Goal: Check status: Check status

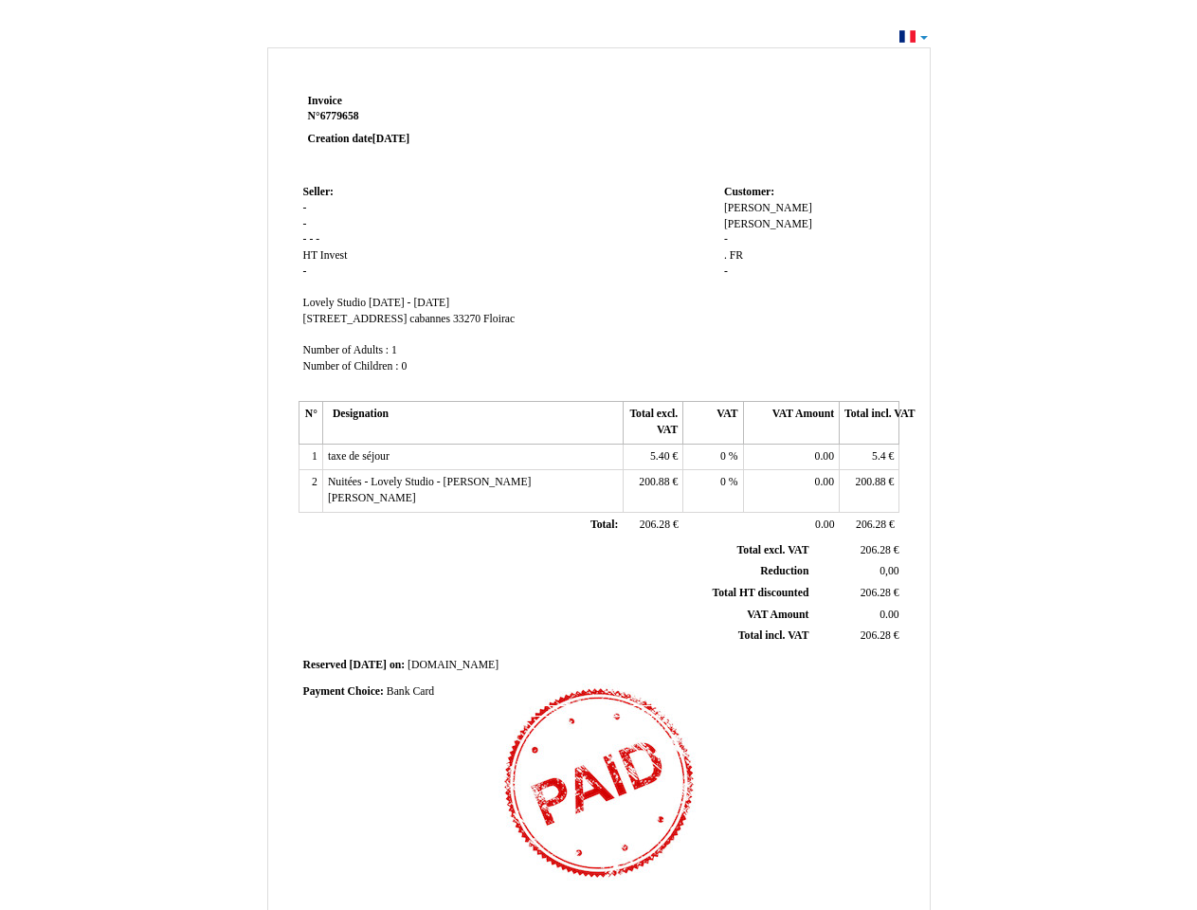
click at [325, 100] on span "Invoice" at bounding box center [325, 101] width 34 height 12
click at [342, 116] on span "6779658" at bounding box center [339, 116] width 39 height 12
click at [318, 191] on span "Seller:" at bounding box center [318, 192] width 30 height 12
click at [312, 255] on span "HT" at bounding box center [310, 255] width 14 height 12
click at [334, 255] on span "Invest" at bounding box center [333, 255] width 27 height 12
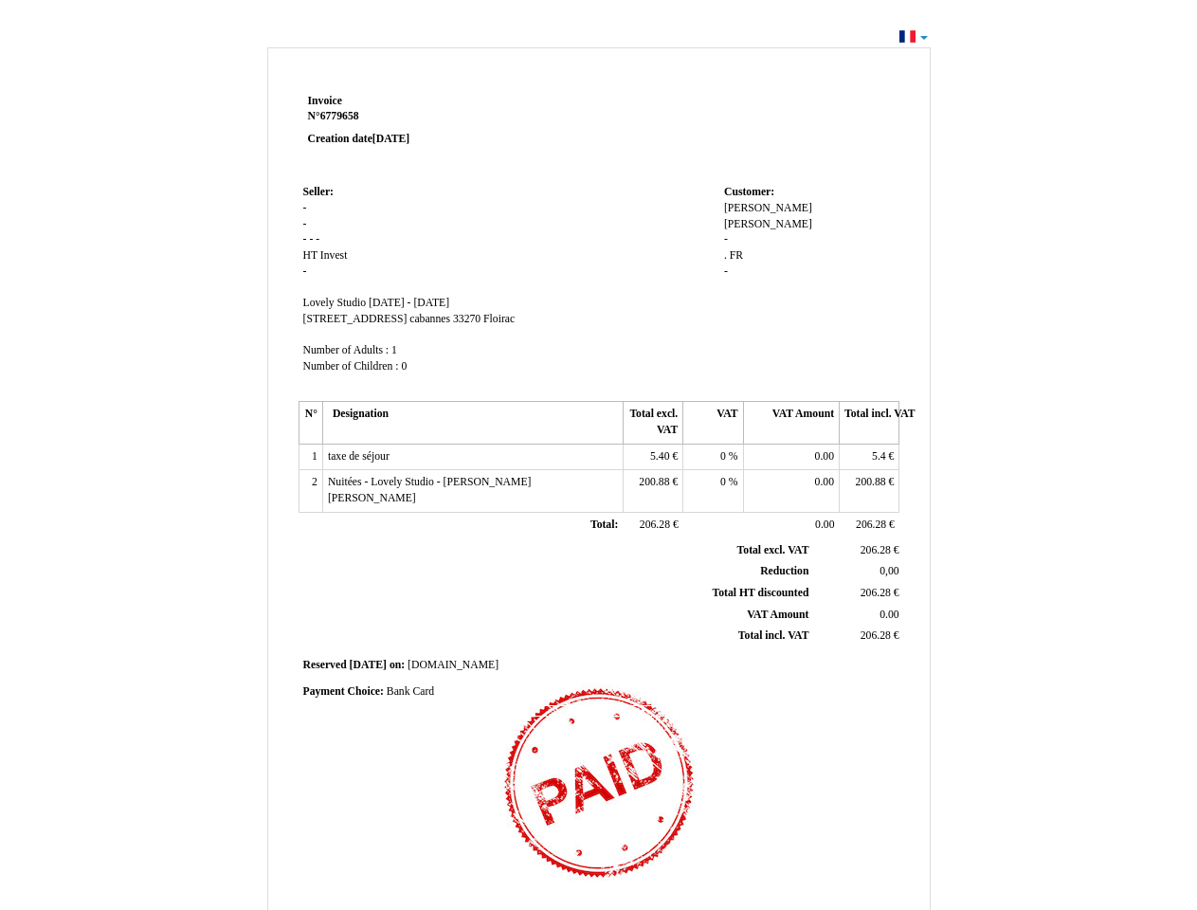
click at [336, 302] on span "Lovely Studio" at bounding box center [334, 303] width 63 height 12
click at [449, 302] on span "[DATE] - [DATE]" at bounding box center [409, 303] width 81 height 12
click at [362, 318] on span "[STREET_ADDRESS] cabannes" at bounding box center [377, 319] width 148 height 12
click at [453, 318] on span "33270" at bounding box center [466, 319] width 27 height 12
click at [483, 318] on span "Floirac" at bounding box center [498, 319] width 31 height 12
